Goal: Register for event/course

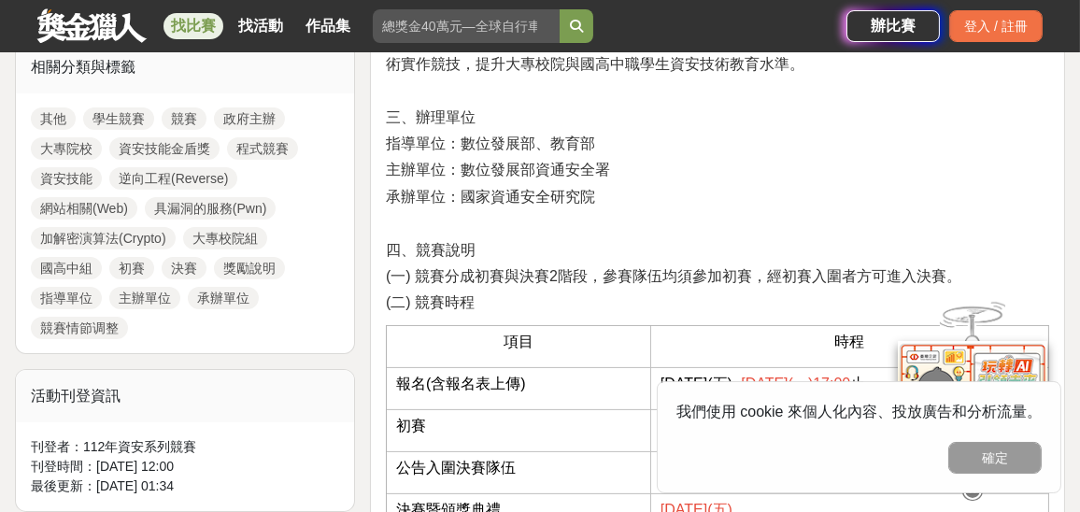
scroll to position [654, 0]
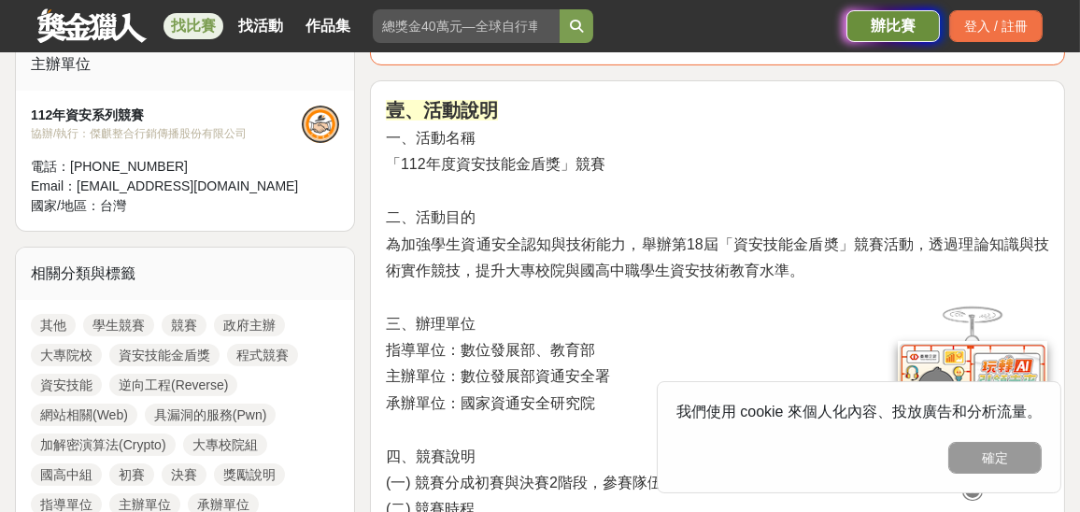
click at [902, 35] on div "辦比賽" at bounding box center [892, 26] width 93 height 32
click at [888, 29] on div "辦比賽" at bounding box center [892, 26] width 93 height 32
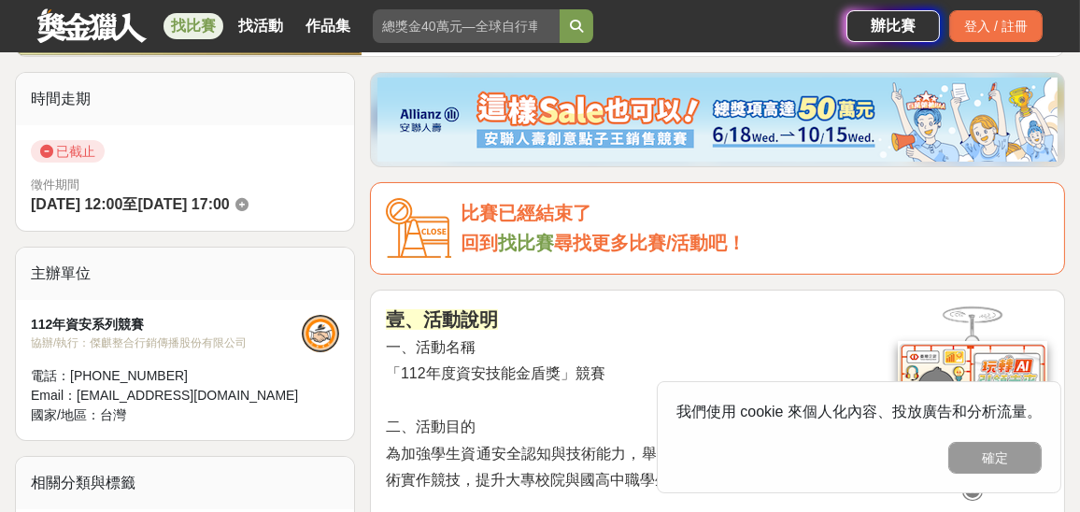
scroll to position [187, 0]
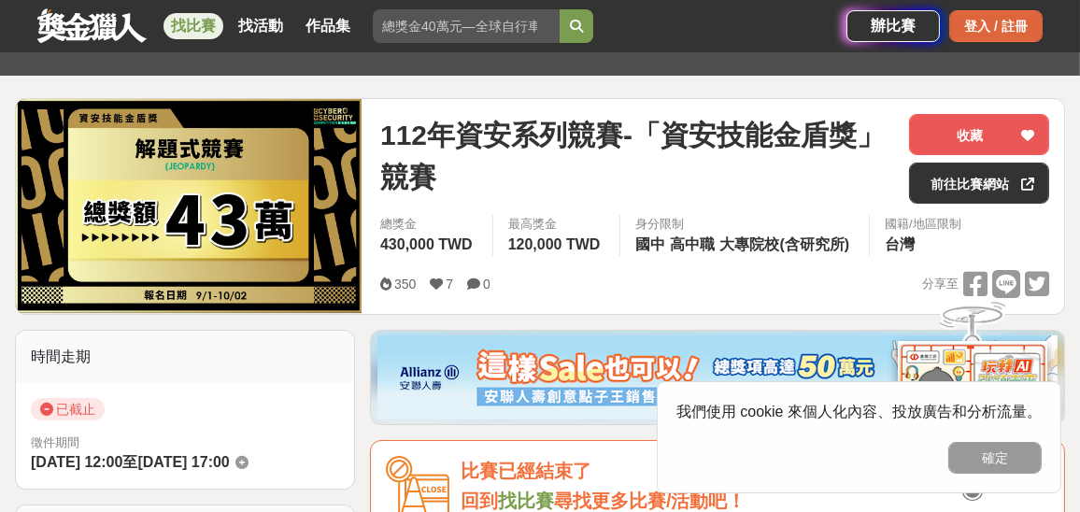
click at [989, 28] on div "登入 / 註冊" at bounding box center [995, 26] width 93 height 32
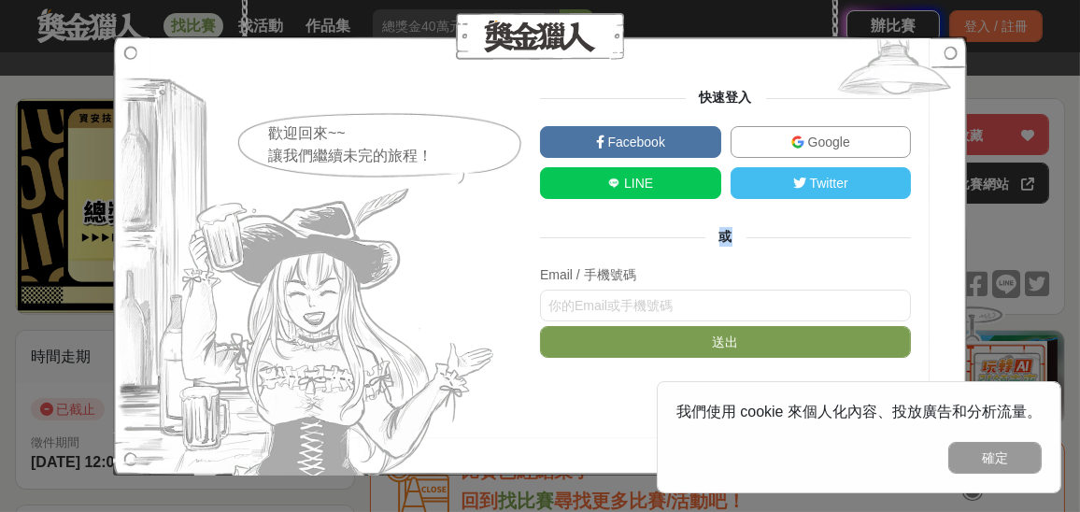
click at [717, 242] on span "或" at bounding box center [725, 236] width 41 height 15
click at [732, 259] on div "快速登入 Facebook Google LINE Twitter 或 Email / 手機號碼 送出 求救！" at bounding box center [725, 256] width 371 height 336
click at [654, 140] on span "Facebook" at bounding box center [634, 142] width 61 height 15
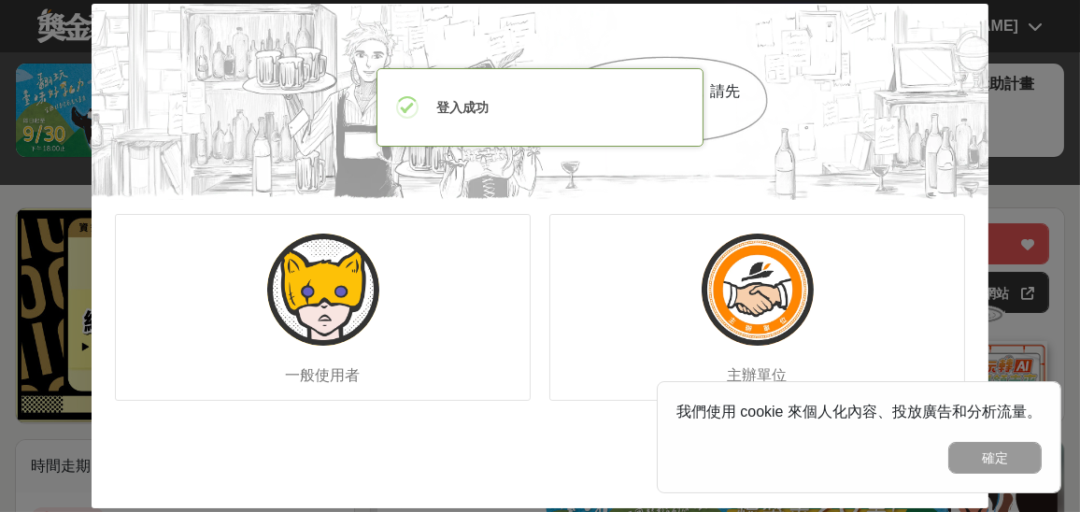
scroll to position [93, 0]
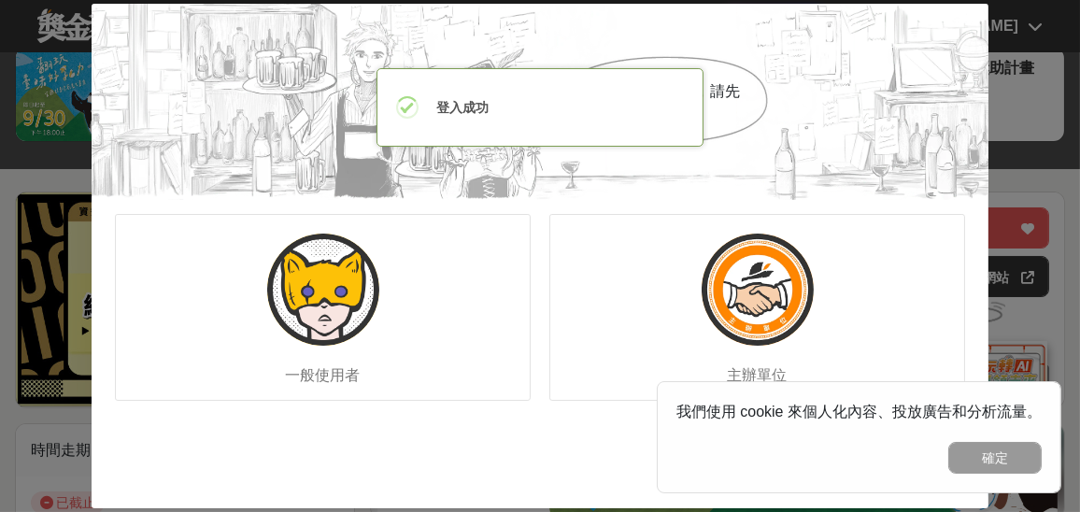
click at [1028, 186] on div "歡迎來到小酒館，請先選擇你的身份。 一般使用者 主辦單位" at bounding box center [540, 256] width 1080 height 512
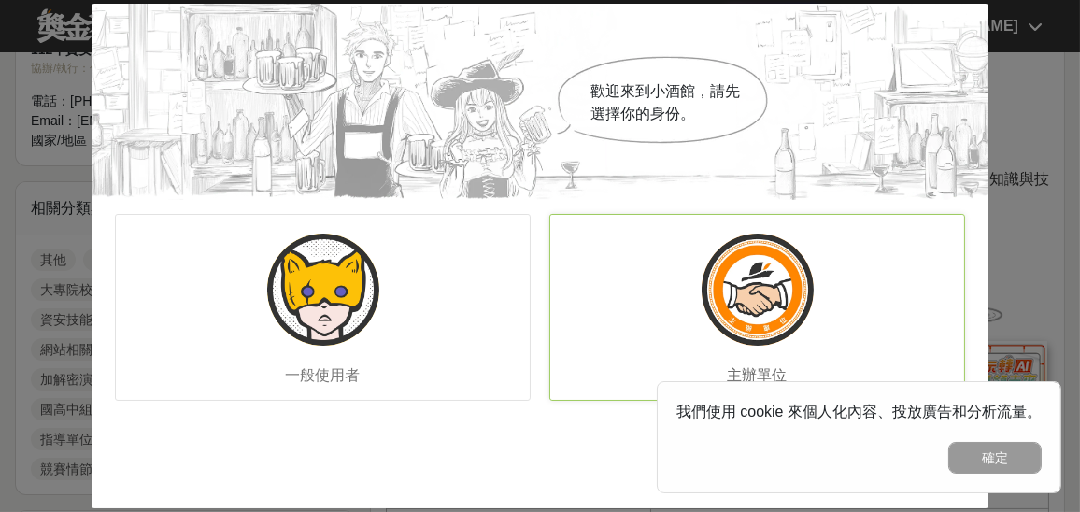
scroll to position [747, 0]
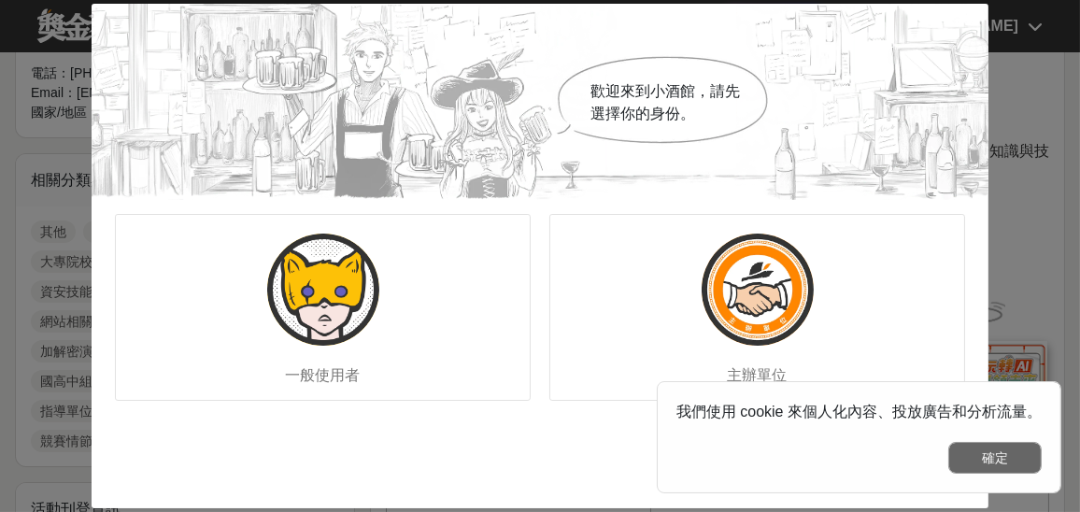
click at [999, 464] on button "確定" at bounding box center [994, 458] width 93 height 32
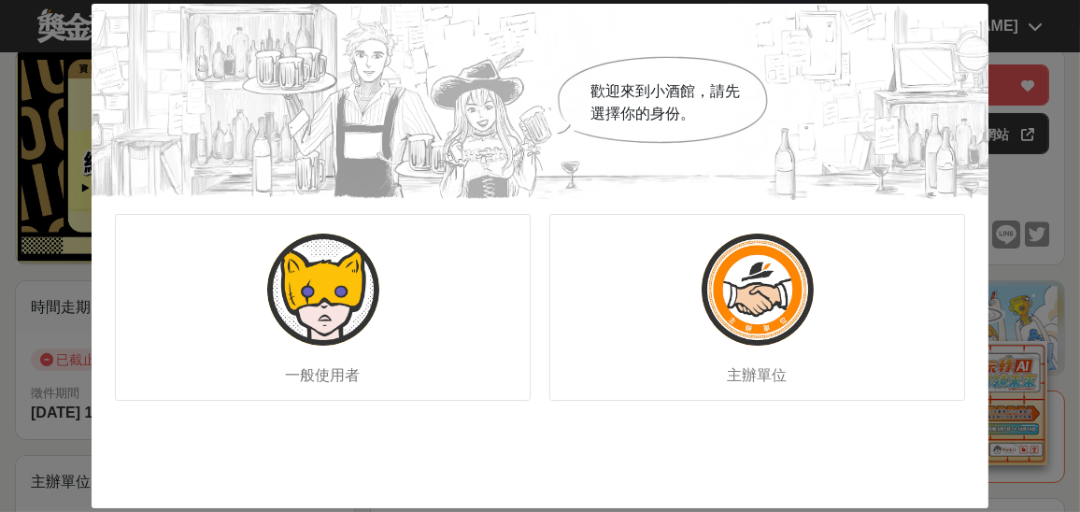
scroll to position [187, 0]
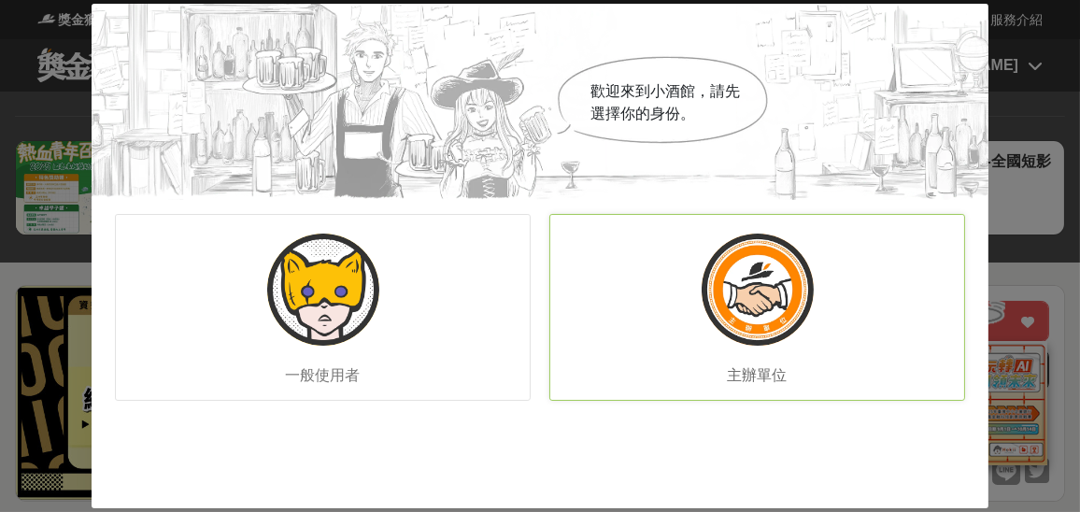
click at [686, 299] on div "主辦單位" at bounding box center [757, 307] width 416 height 187
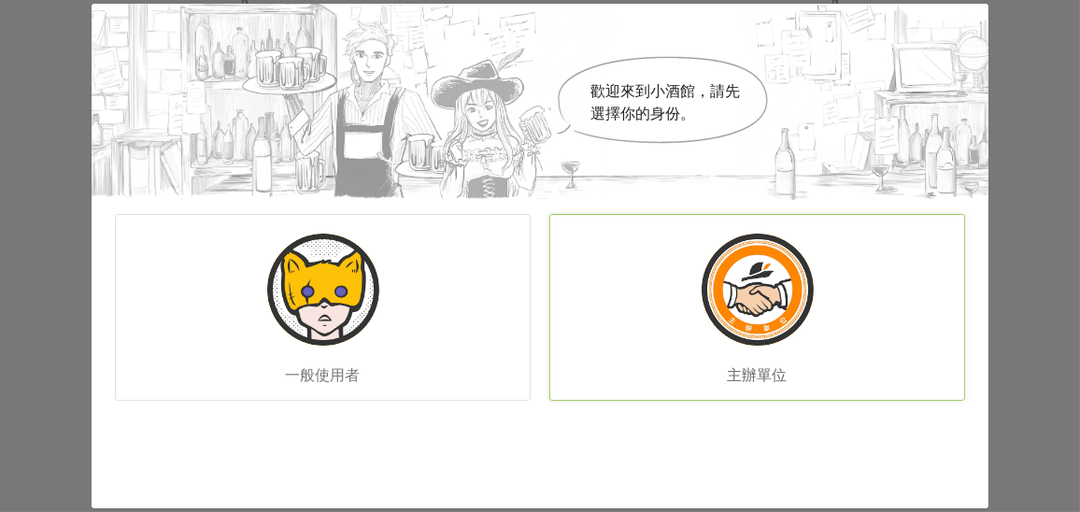
click at [710, 301] on img at bounding box center [758, 290] width 112 height 112
click at [807, 291] on img at bounding box center [758, 290] width 112 height 112
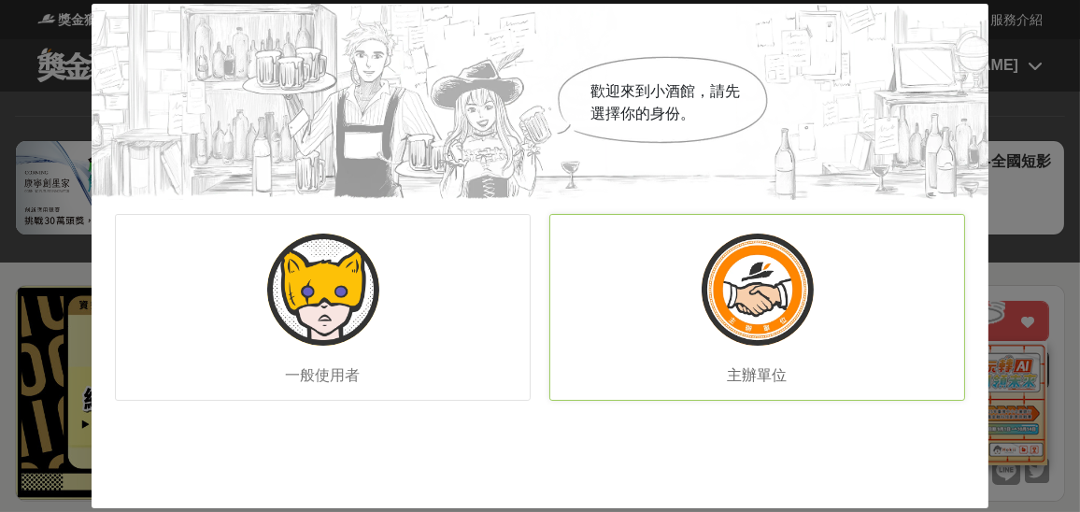
click at [729, 277] on img at bounding box center [758, 290] width 112 height 112
click at [750, 291] on img at bounding box center [758, 290] width 112 height 112
